Goal: Task Accomplishment & Management: Use online tool/utility

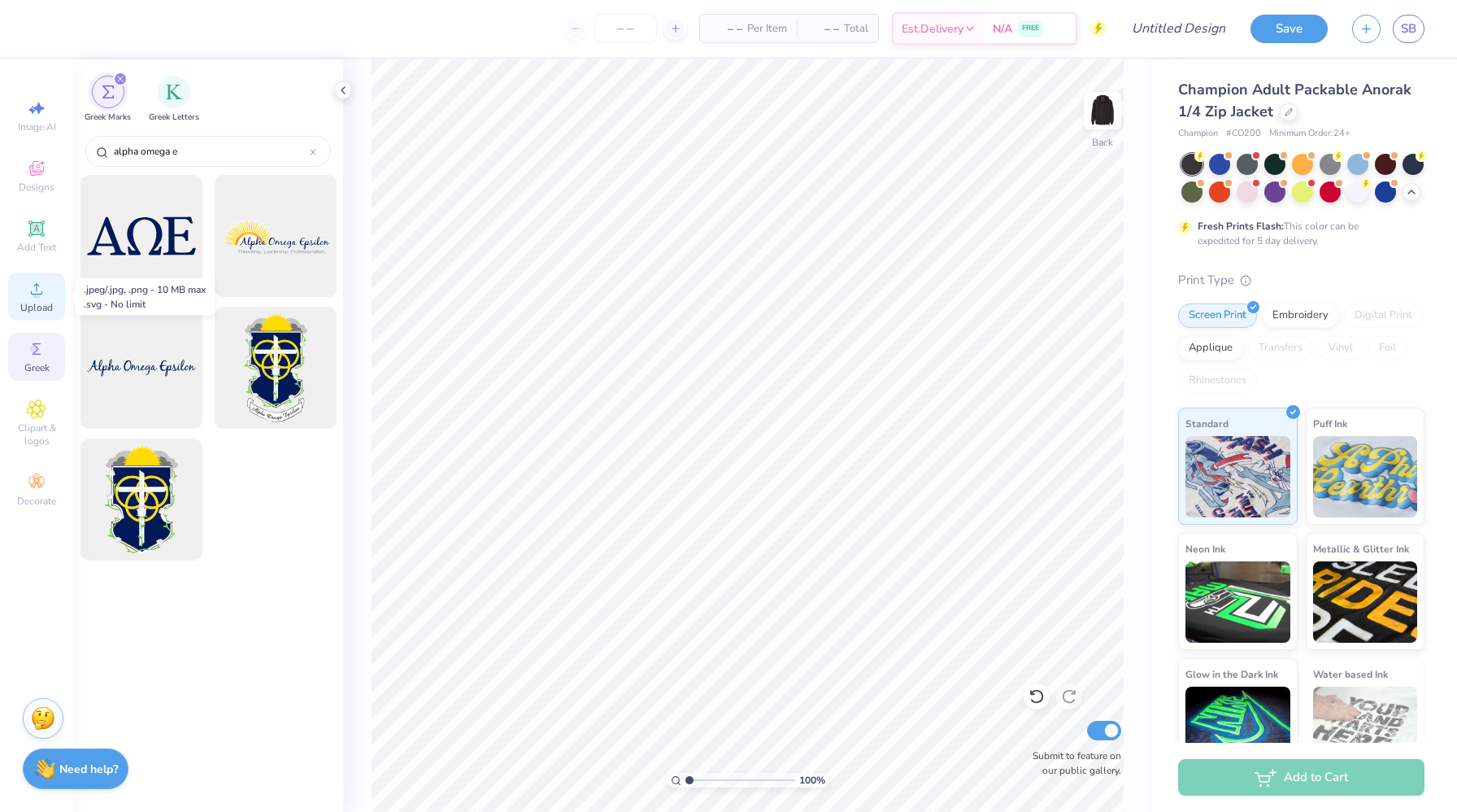
click at [41, 301] on span "Upload" at bounding box center [36, 308] width 32 height 13
click at [25, 298] on div "Upload" at bounding box center [37, 297] width 57 height 48
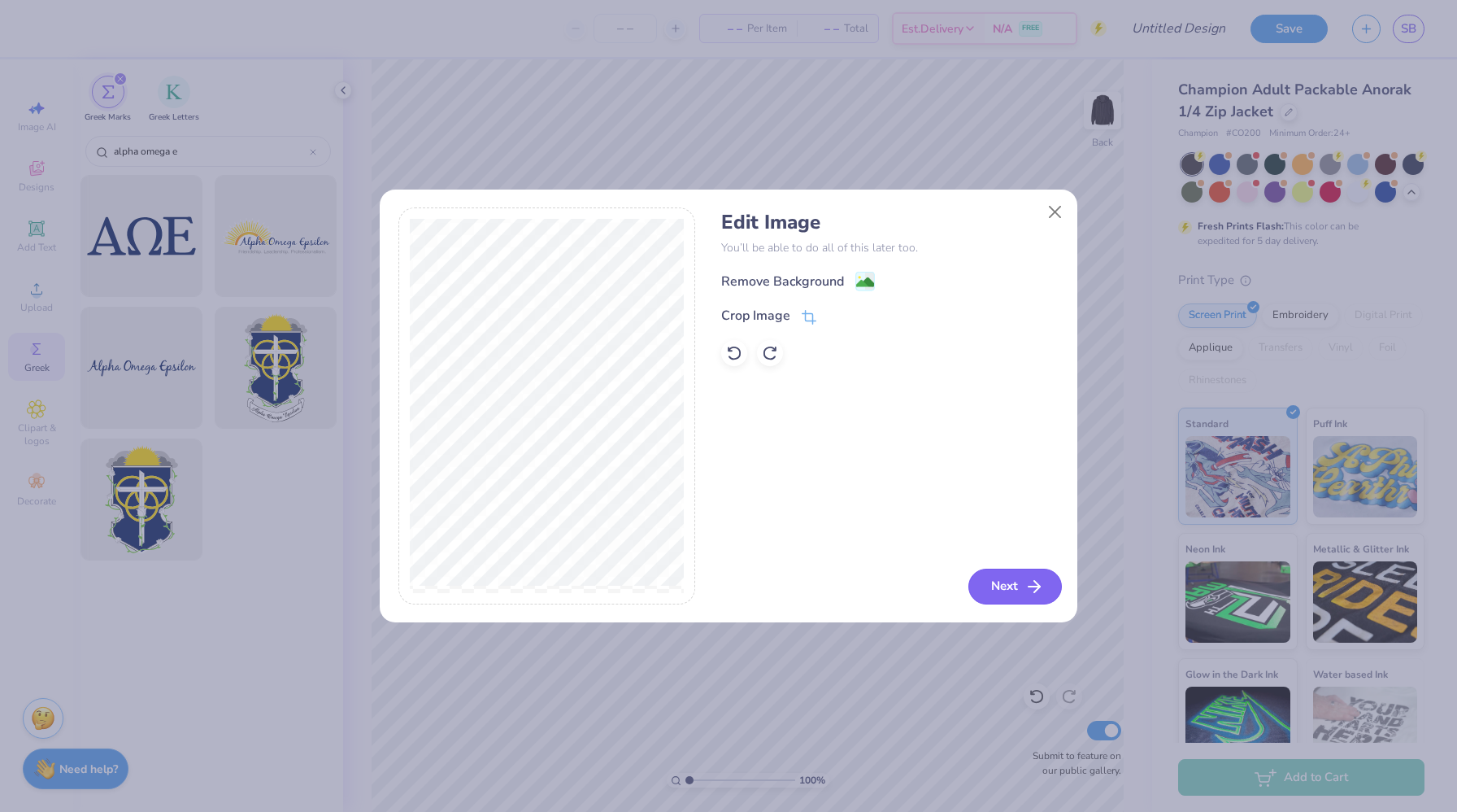
click at [1022, 583] on button "Next" at bounding box center [1015, 586] width 94 height 36
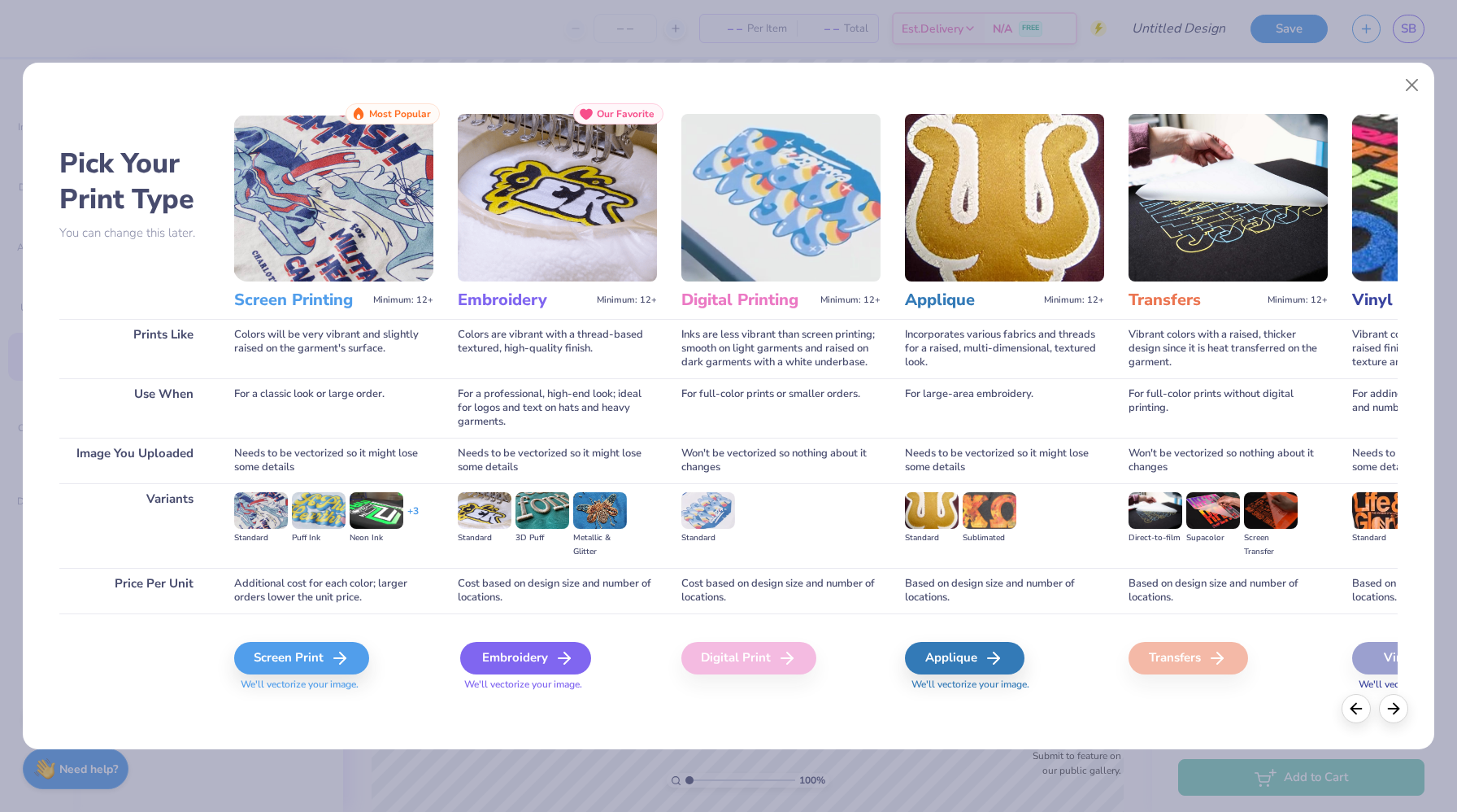
click at [497, 647] on div "Embroidery" at bounding box center [526, 657] width 131 height 32
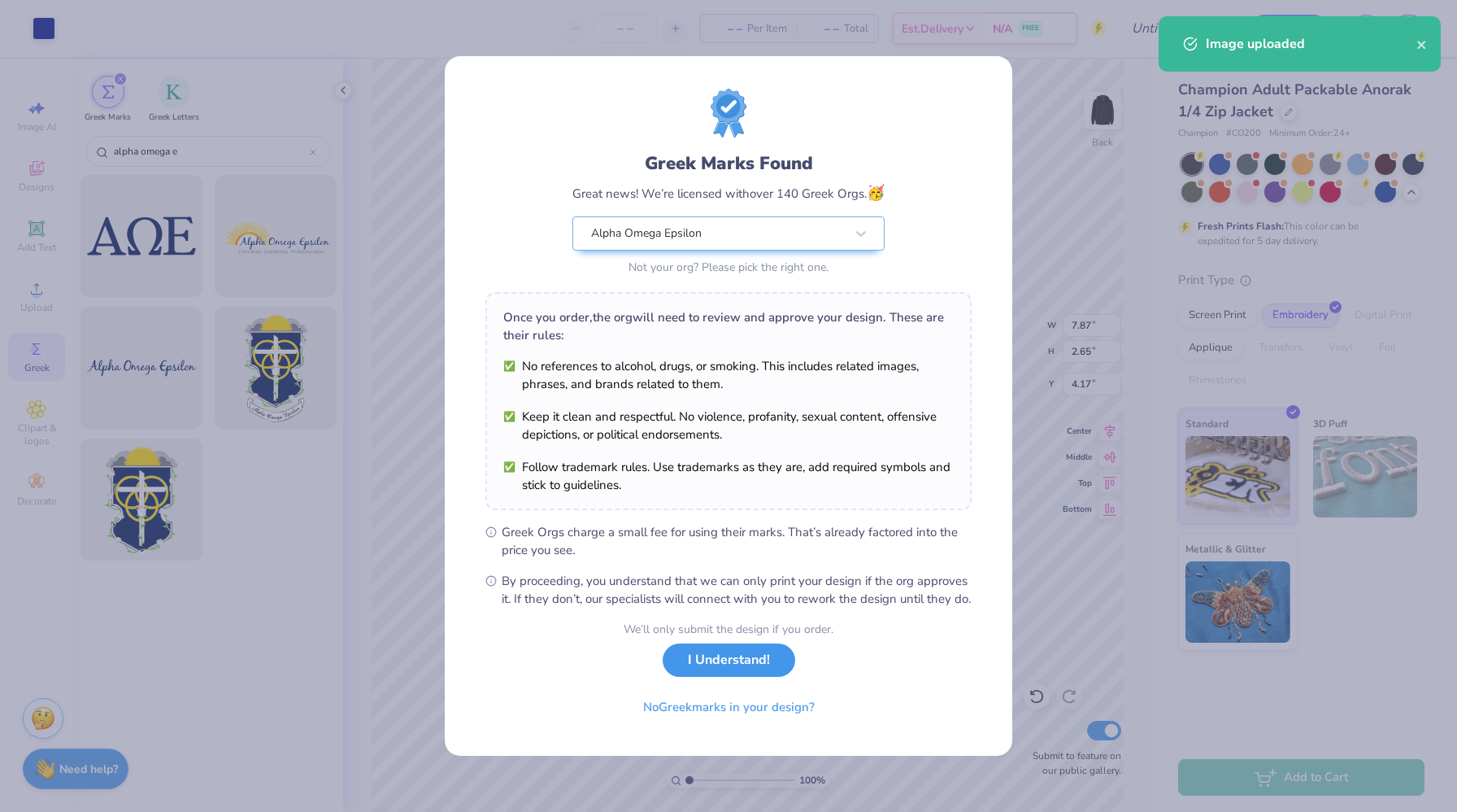
click at [751, 672] on button "I Understand!" at bounding box center [728, 660] width 132 height 33
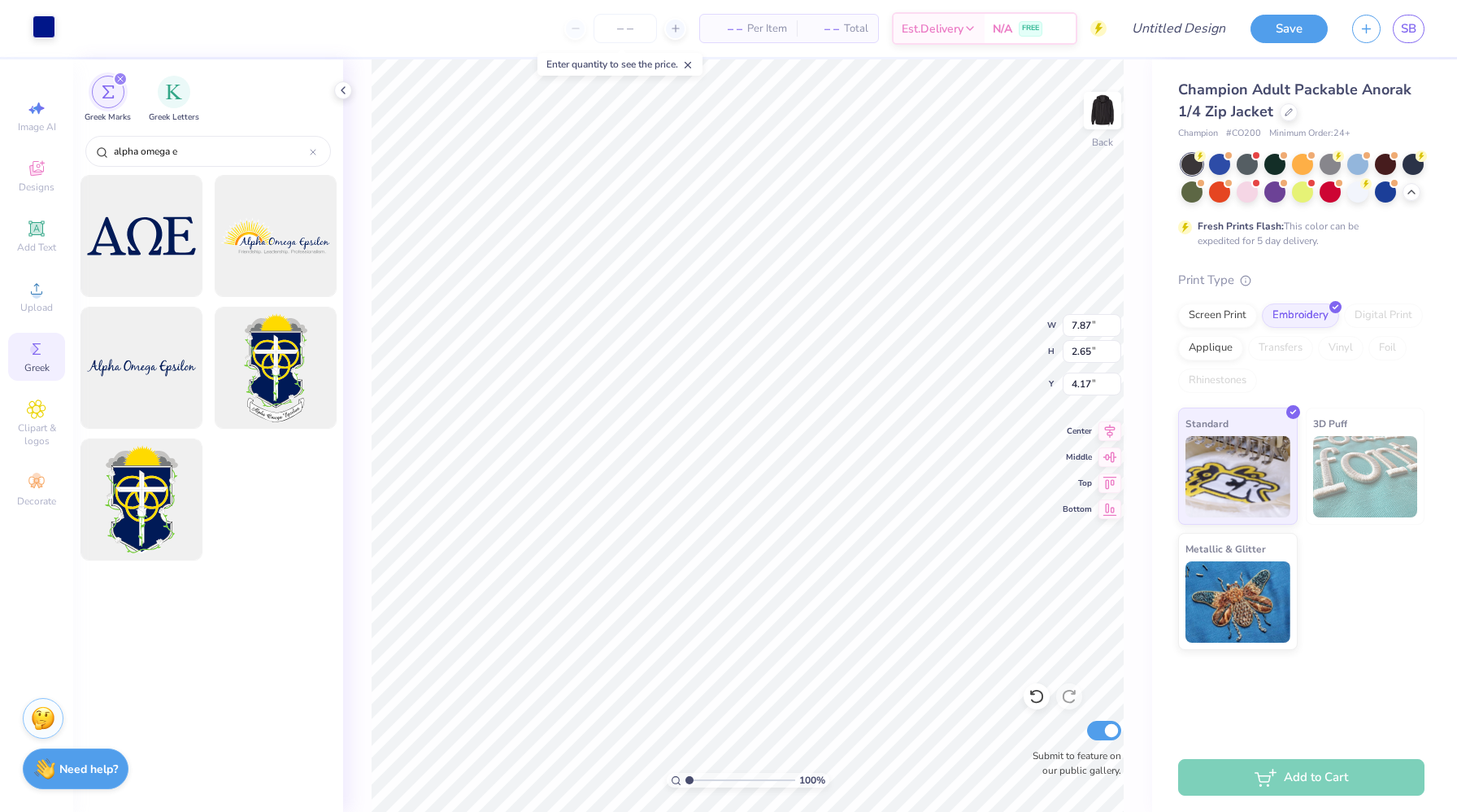
click at [45, 32] on div at bounding box center [43, 27] width 22 height 22
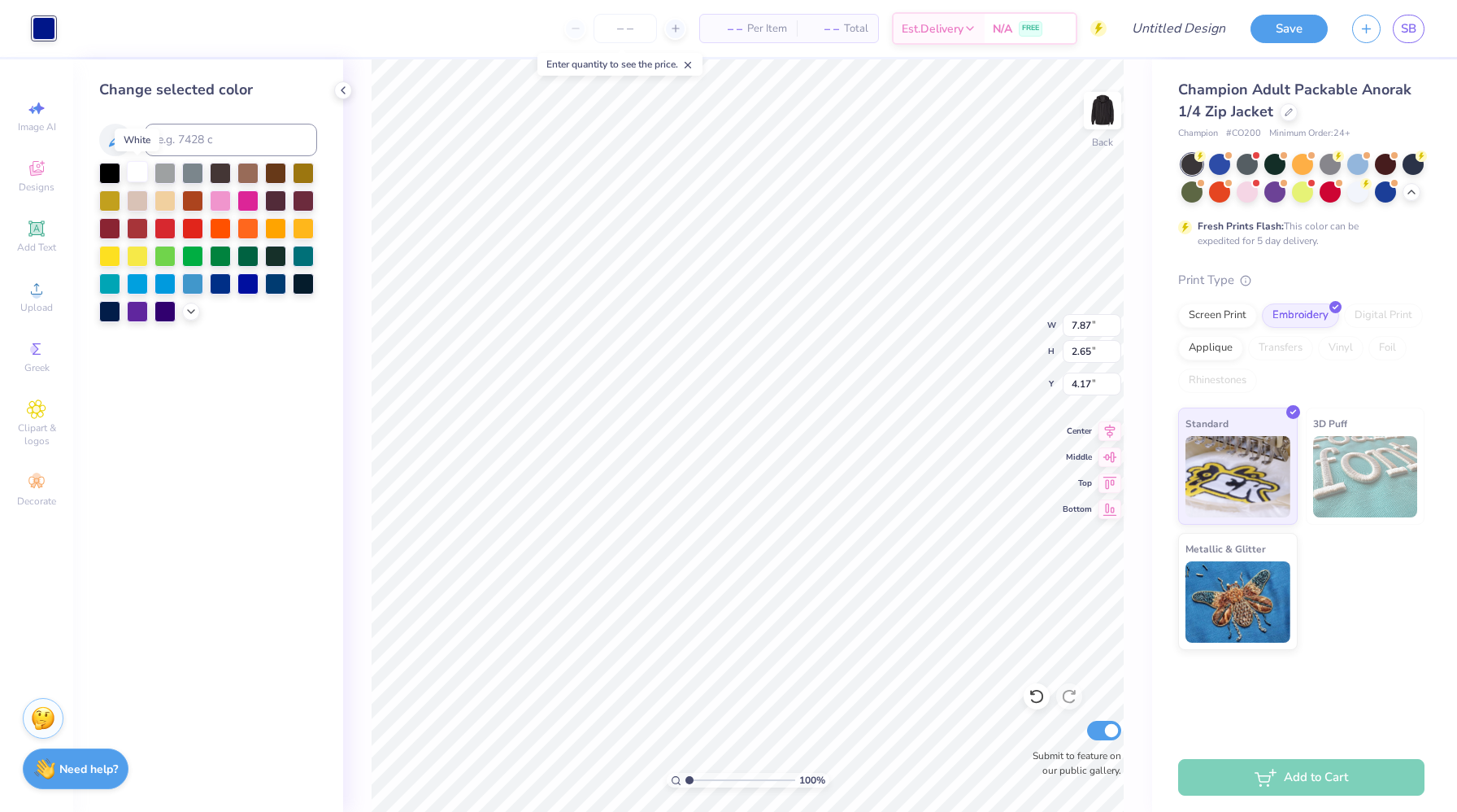
click at [137, 165] on div at bounding box center [137, 171] width 21 height 21
type input "4.00"
type input "1.35"
type input "3.00"
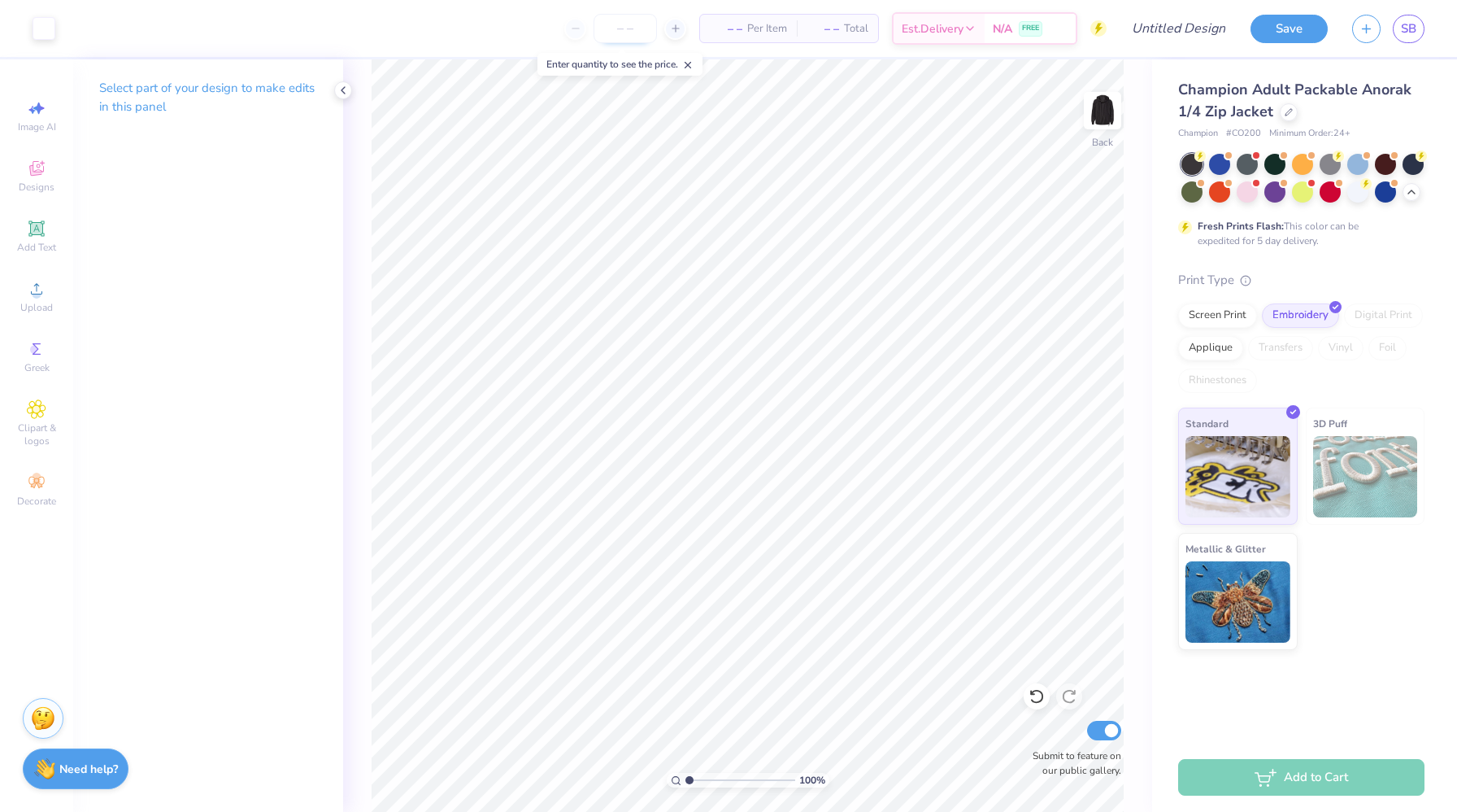
click at [618, 34] on input "number" at bounding box center [625, 28] width 63 height 29
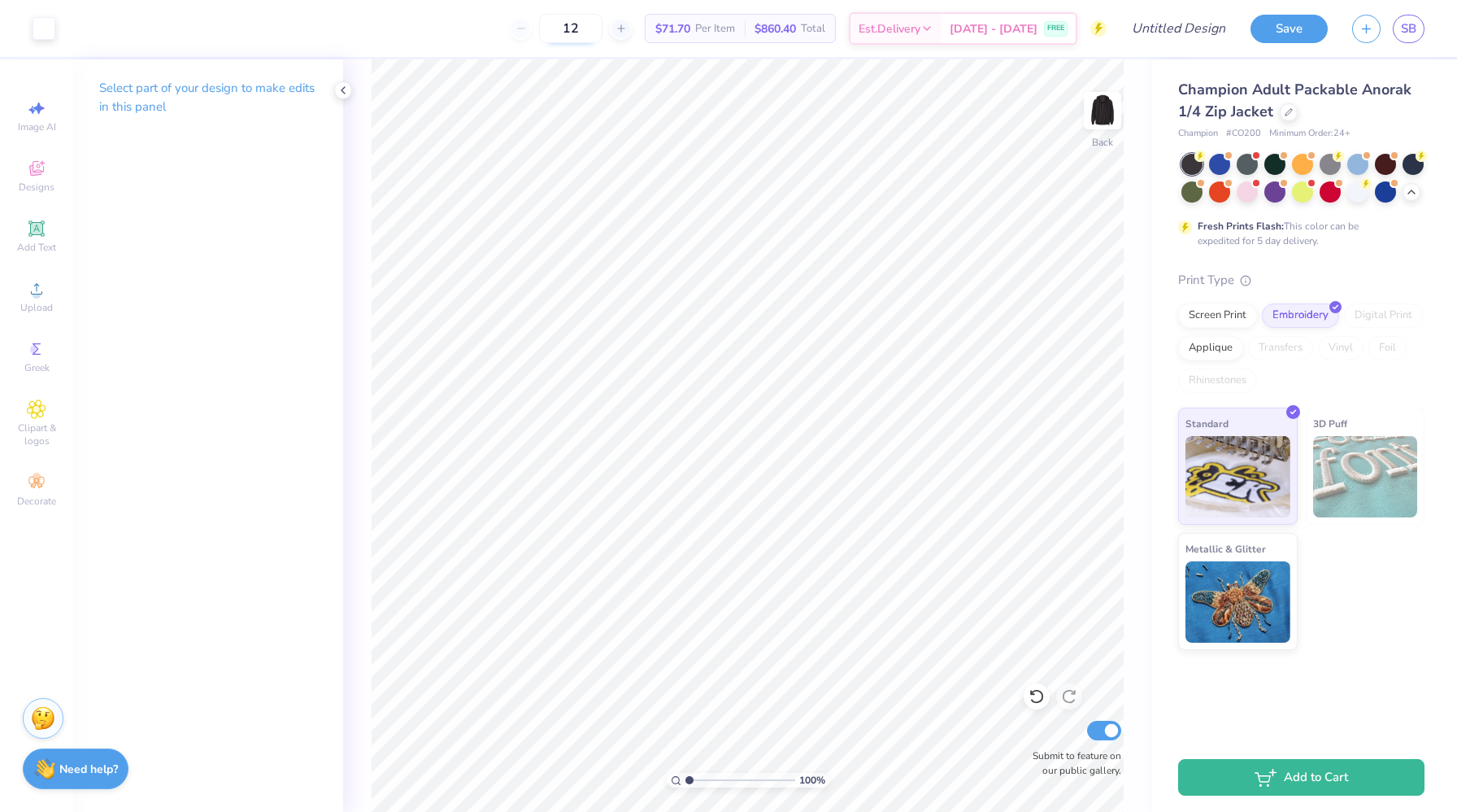
type input "1"
type input "74"
click at [1223, 317] on div "Screen Print" at bounding box center [1218, 312] width 79 height 24
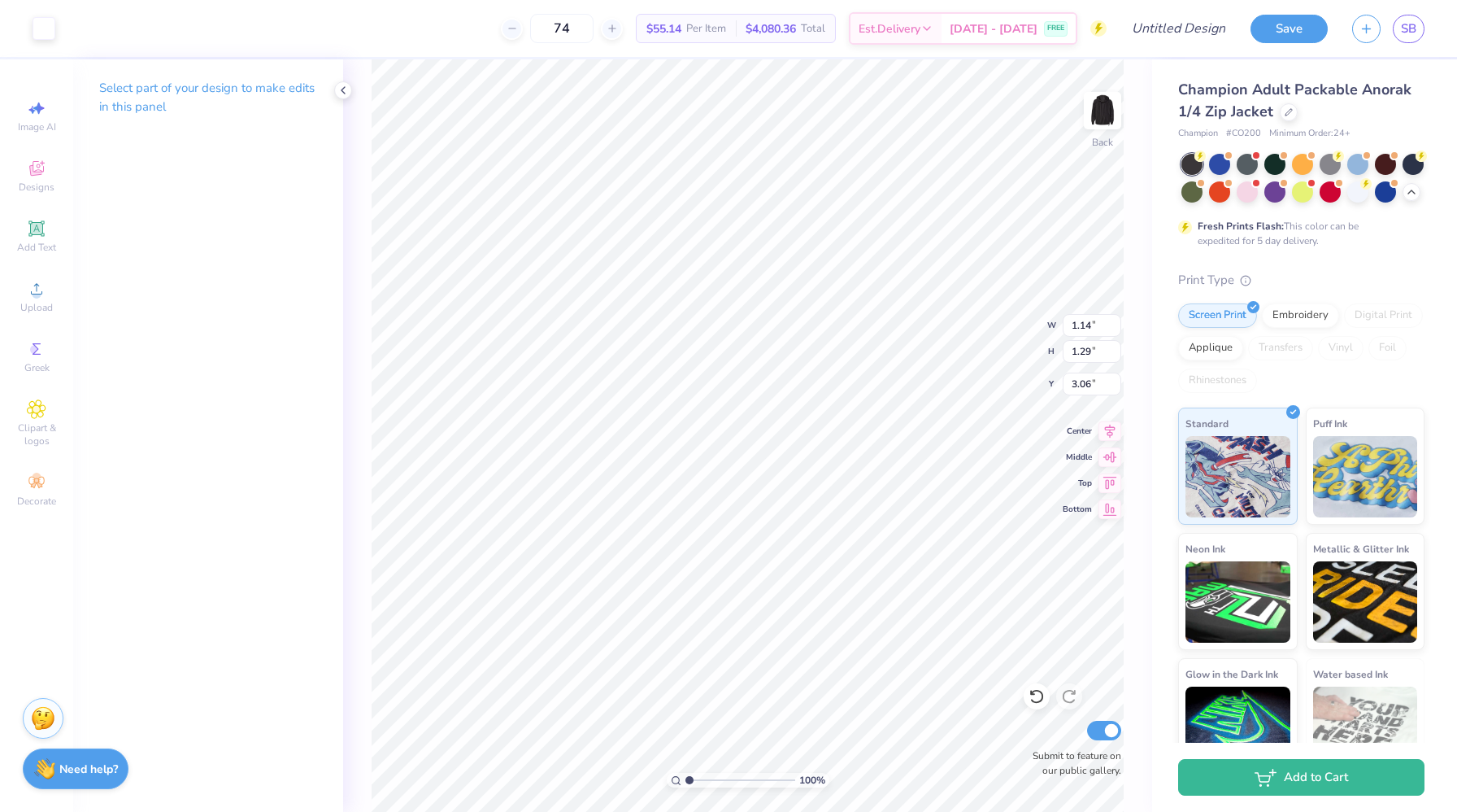
type input "3.00"
